Goal: Task Accomplishment & Management: Manage account settings

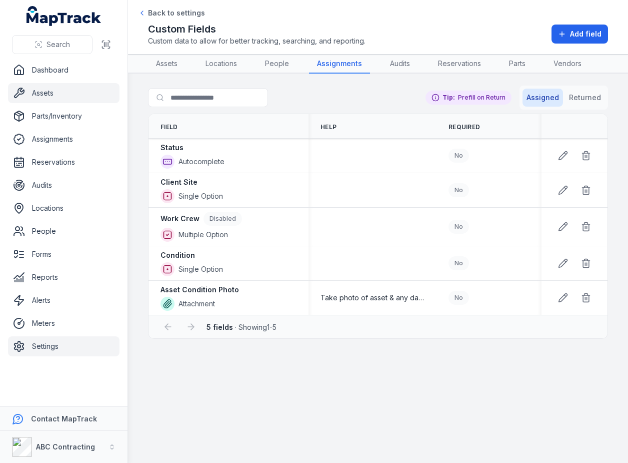
click at [69, 96] on link "Assets" at bounding box center [64, 93] width 112 height 20
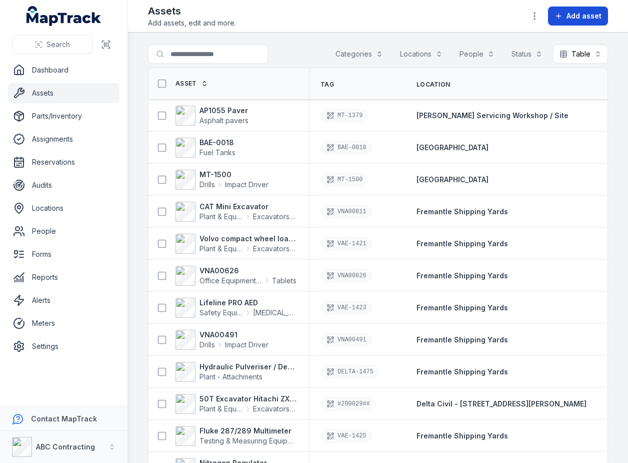
click at [590, 14] on span "Add asset" at bounding box center [584, 16] width 35 height 10
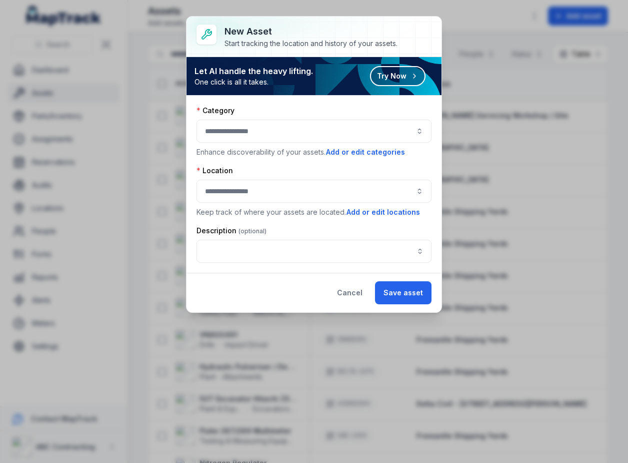
click at [492, 24] on div "New asset Start tracking the location and history of your assets. Let AI handle…" at bounding box center [314, 231] width 628 height 463
click at [353, 301] on button "Cancel" at bounding box center [350, 292] width 43 height 23
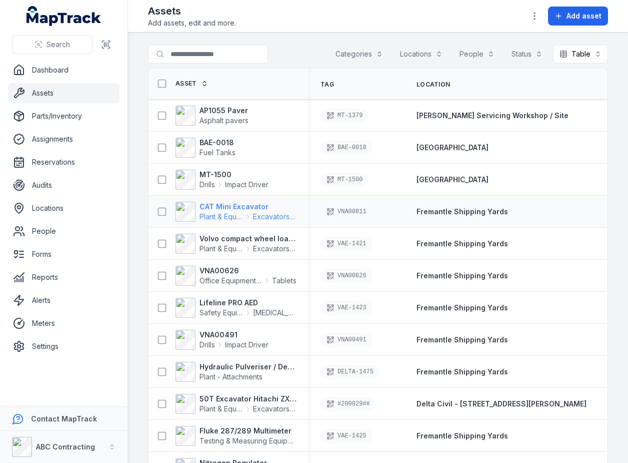
click at [251, 213] on icon at bounding box center [248, 217] width 8 height 8
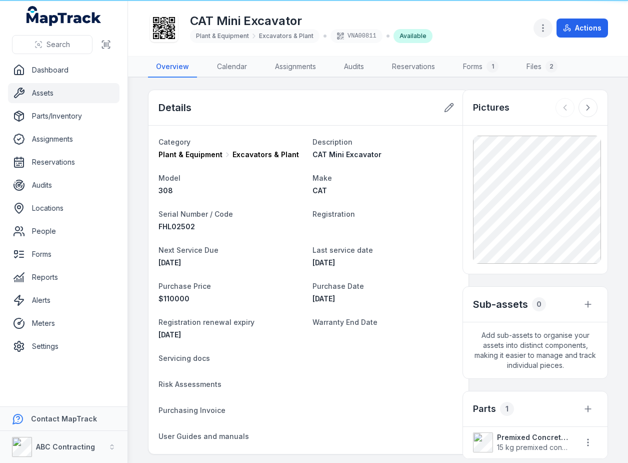
click at [537, 24] on button "button" at bounding box center [543, 28] width 19 height 19
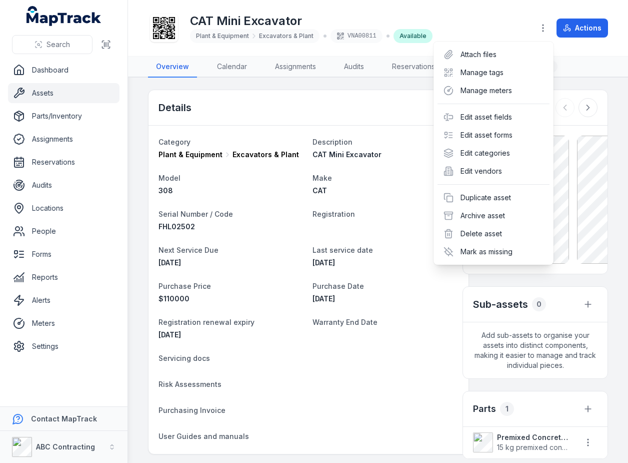
click at [283, 214] on div "Toggle Navigation CAT Mini Excavator Plant & Equipment Excavators & Plant VNA00…" at bounding box center [378, 231] width 500 height 463
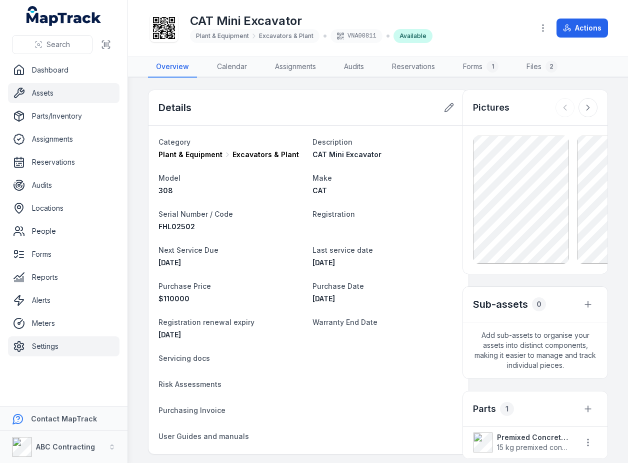
click at [87, 352] on link "Settings" at bounding box center [64, 346] width 112 height 20
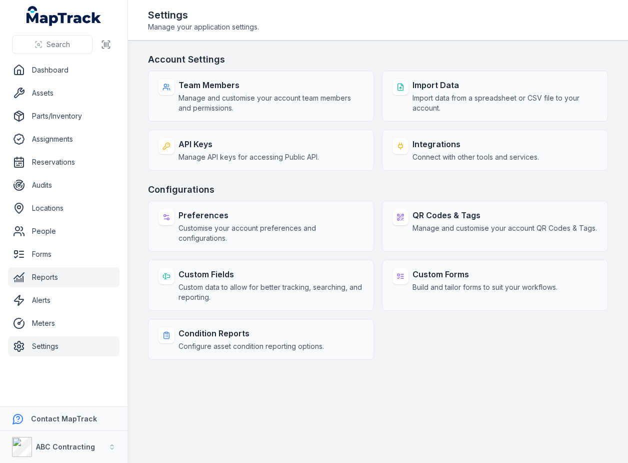
click at [46, 276] on link "Reports" at bounding box center [64, 277] width 112 height 20
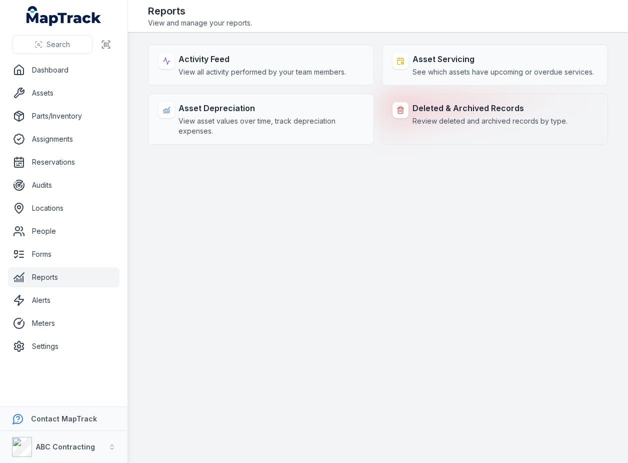
click at [459, 121] on span "Review deleted and archived records by type." at bounding box center [490, 121] width 155 height 10
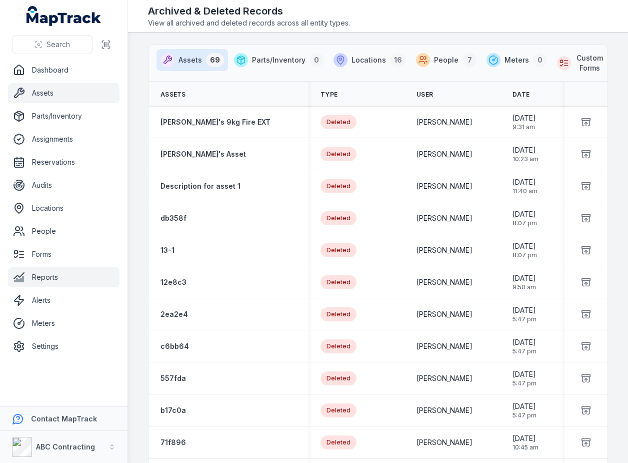
click at [88, 91] on link "Assets" at bounding box center [64, 93] width 112 height 20
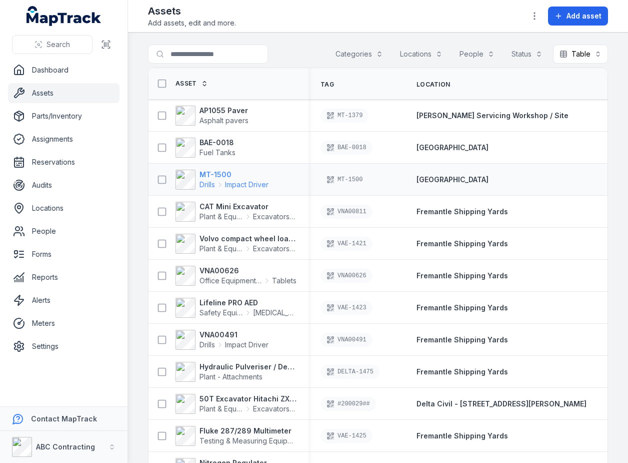
click at [211, 177] on strong "MT-1500" at bounding box center [234, 175] width 69 height 10
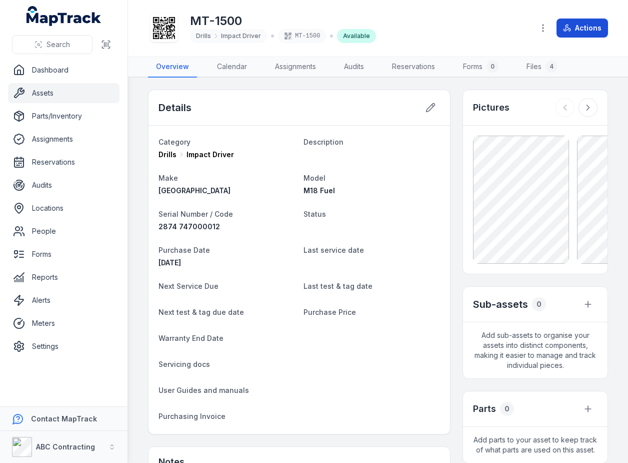
click at [604, 22] on button "Actions" at bounding box center [583, 28] width 52 height 19
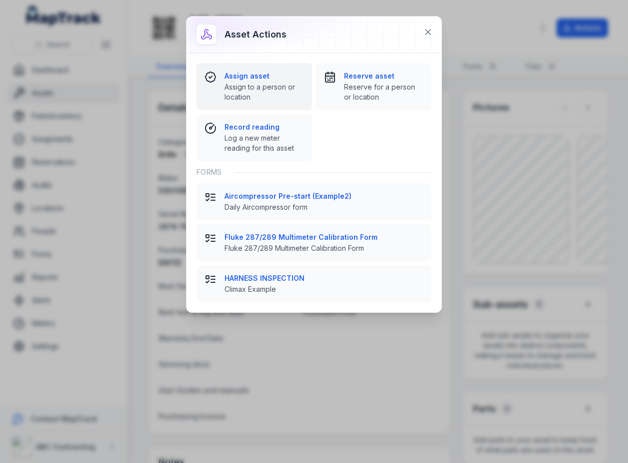
click at [278, 87] on span "Assign to a person or location" at bounding box center [265, 92] width 80 height 20
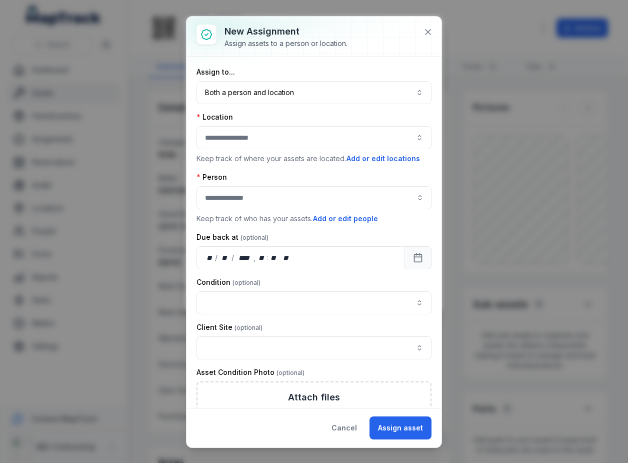
click at [254, 138] on div at bounding box center [314, 137] width 235 height 23
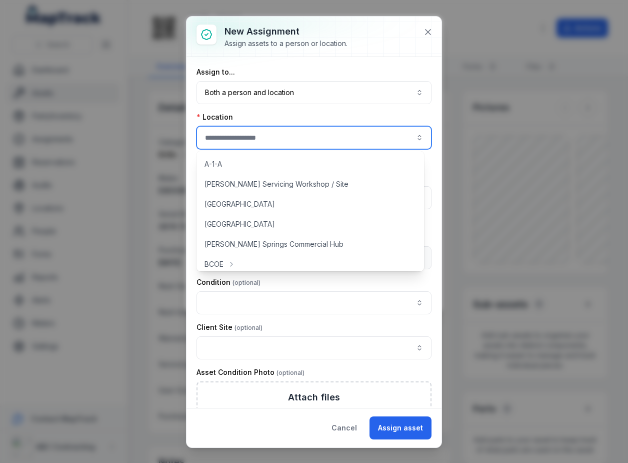
click at [322, 114] on div "Location" at bounding box center [314, 117] width 235 height 10
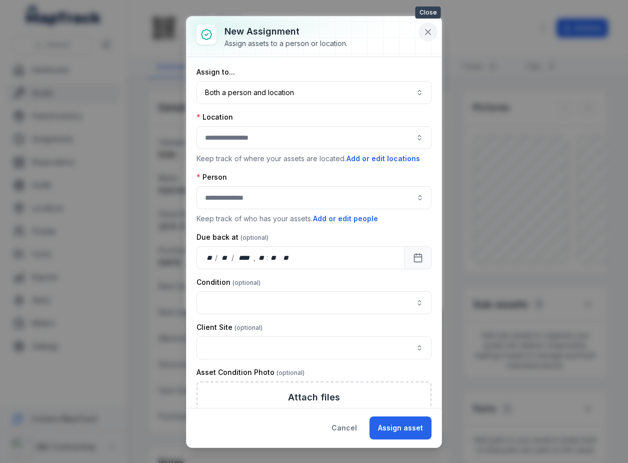
click at [425, 36] on icon at bounding box center [428, 32] width 10 height 10
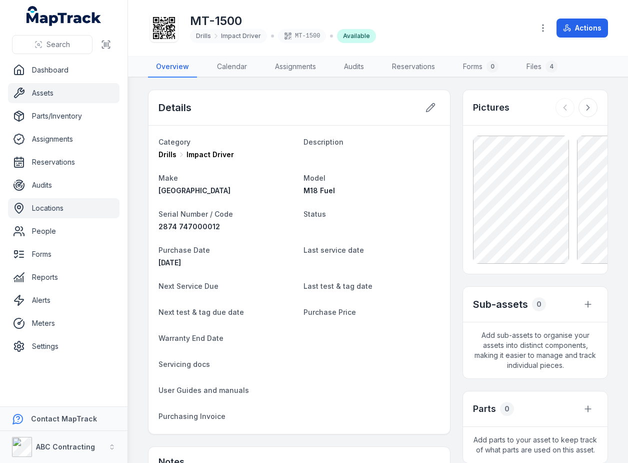
click at [53, 209] on link "Locations" at bounding box center [64, 208] width 112 height 20
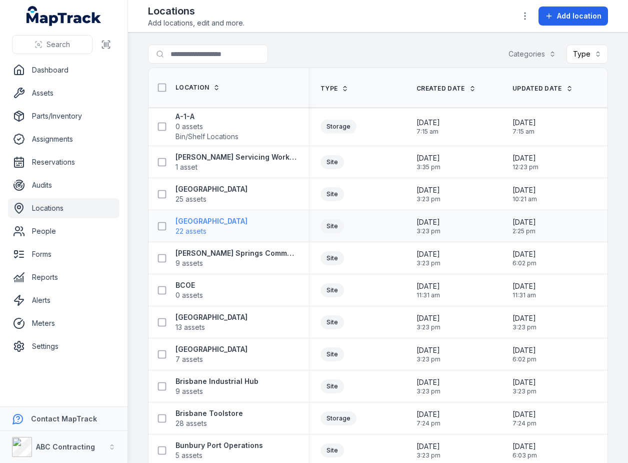
click at [211, 224] on strong "[GEOGRAPHIC_DATA]" at bounding box center [212, 221] width 72 height 10
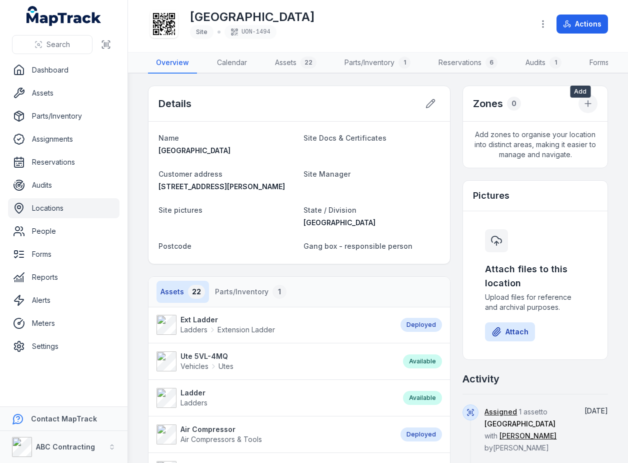
click at [579, 105] on button at bounding box center [588, 103] width 19 height 19
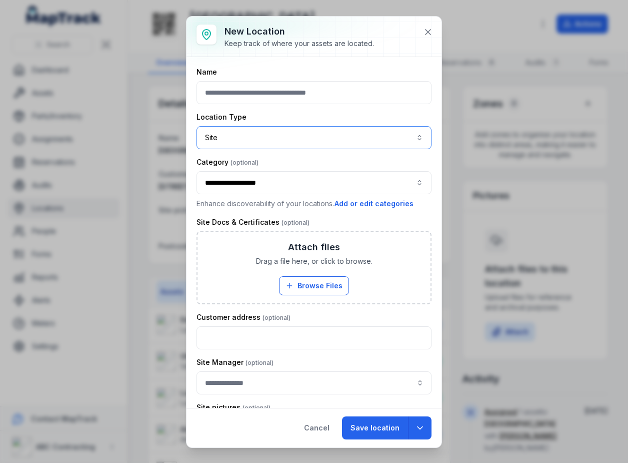
click at [237, 148] on button "Site ****" at bounding box center [314, 137] width 235 height 23
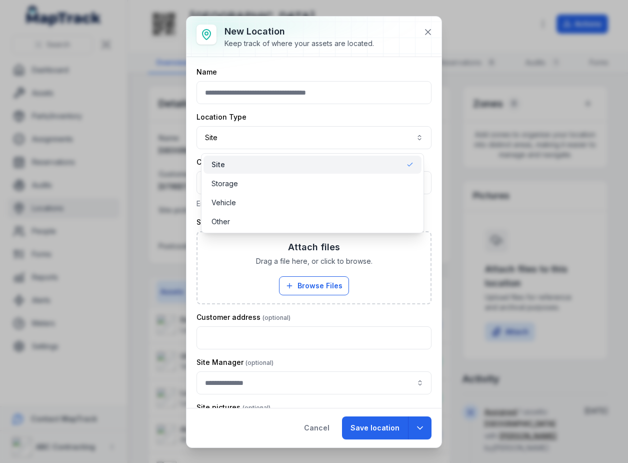
click at [430, 35] on div "**********" at bounding box center [314, 232] width 255 height 431
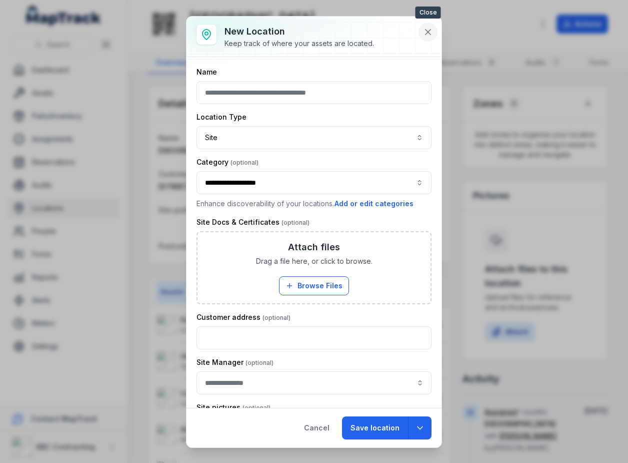
click at [428, 33] on icon at bounding box center [428, 32] width 5 height 5
